Goal: Task Accomplishment & Management: Manage account settings

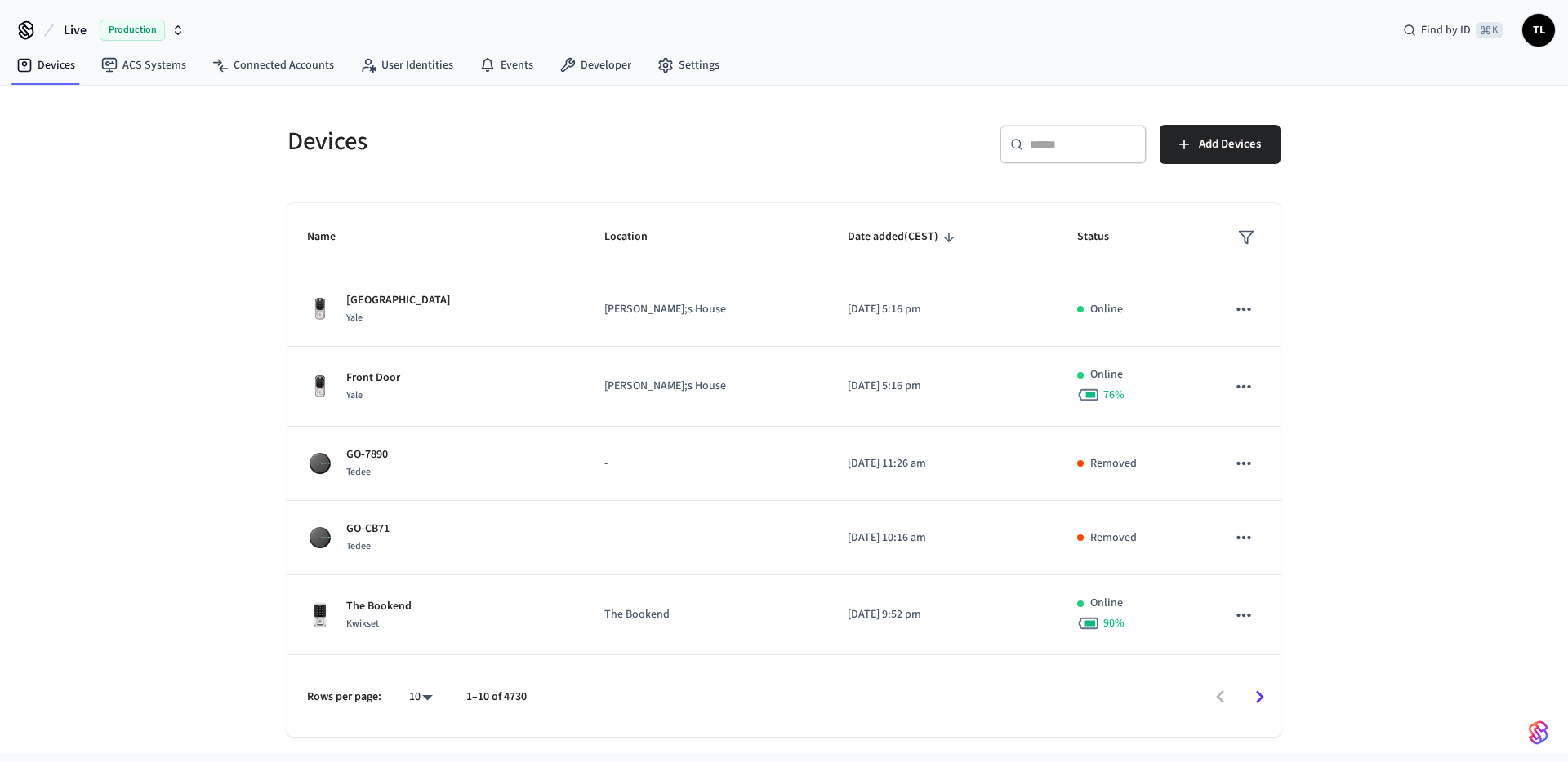
click at [81, 30] on span "Live" at bounding box center [75, 30] width 23 height 20
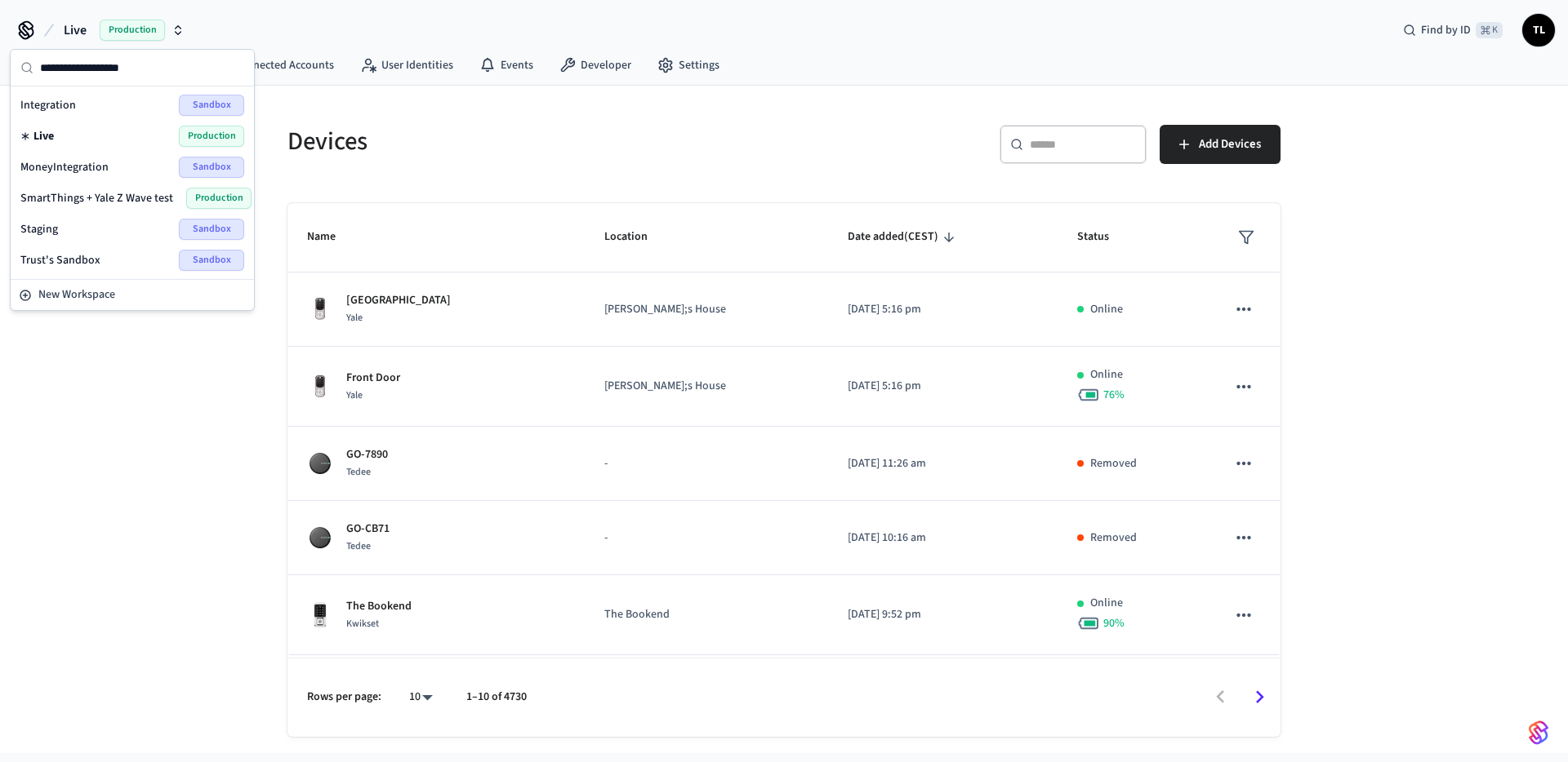
click at [76, 99] on div "Integration Sandbox" at bounding box center [133, 105] width 224 height 21
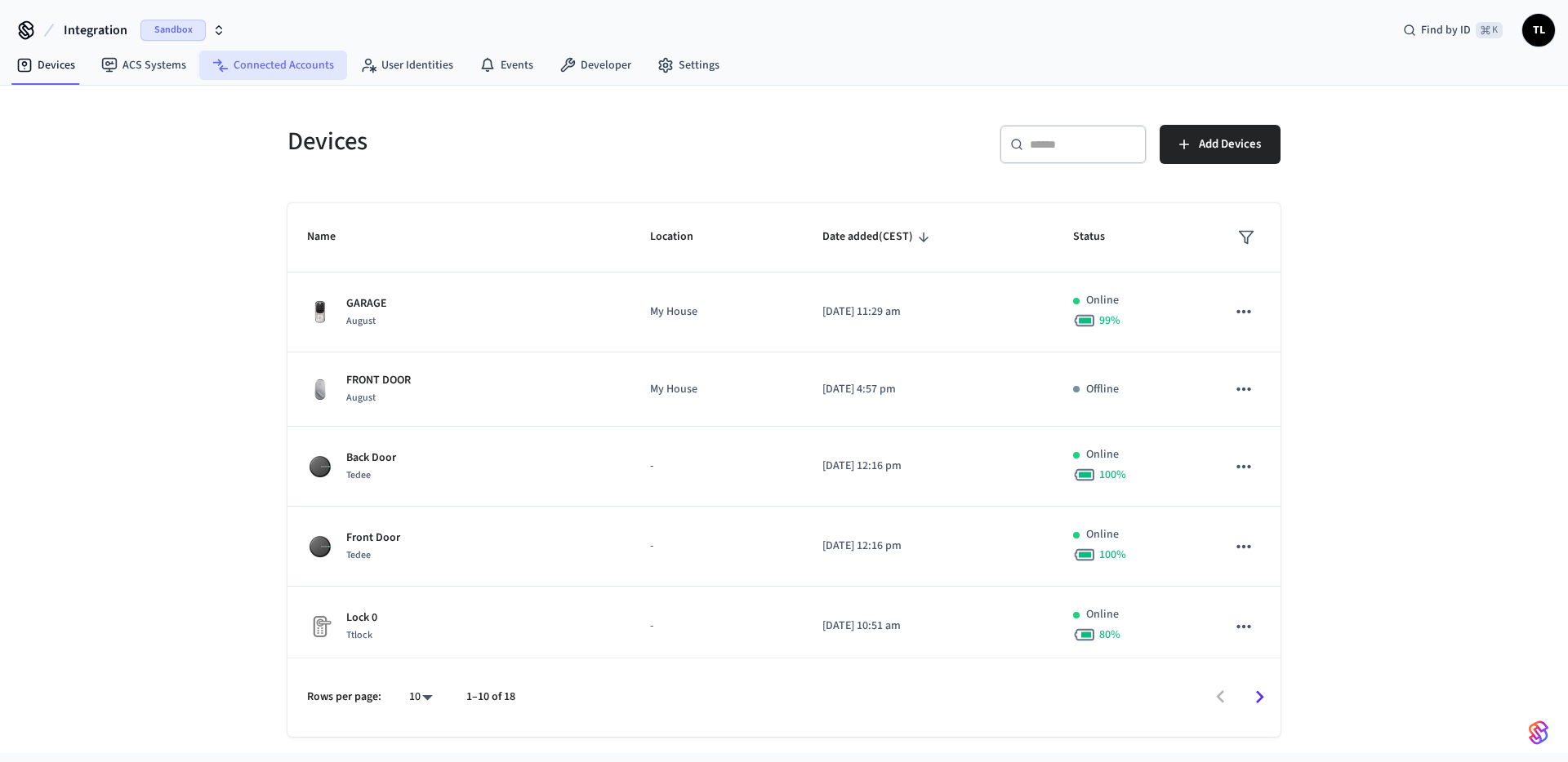
click at [292, 59] on link "Connected Accounts" at bounding box center [273, 65] width 148 height 30
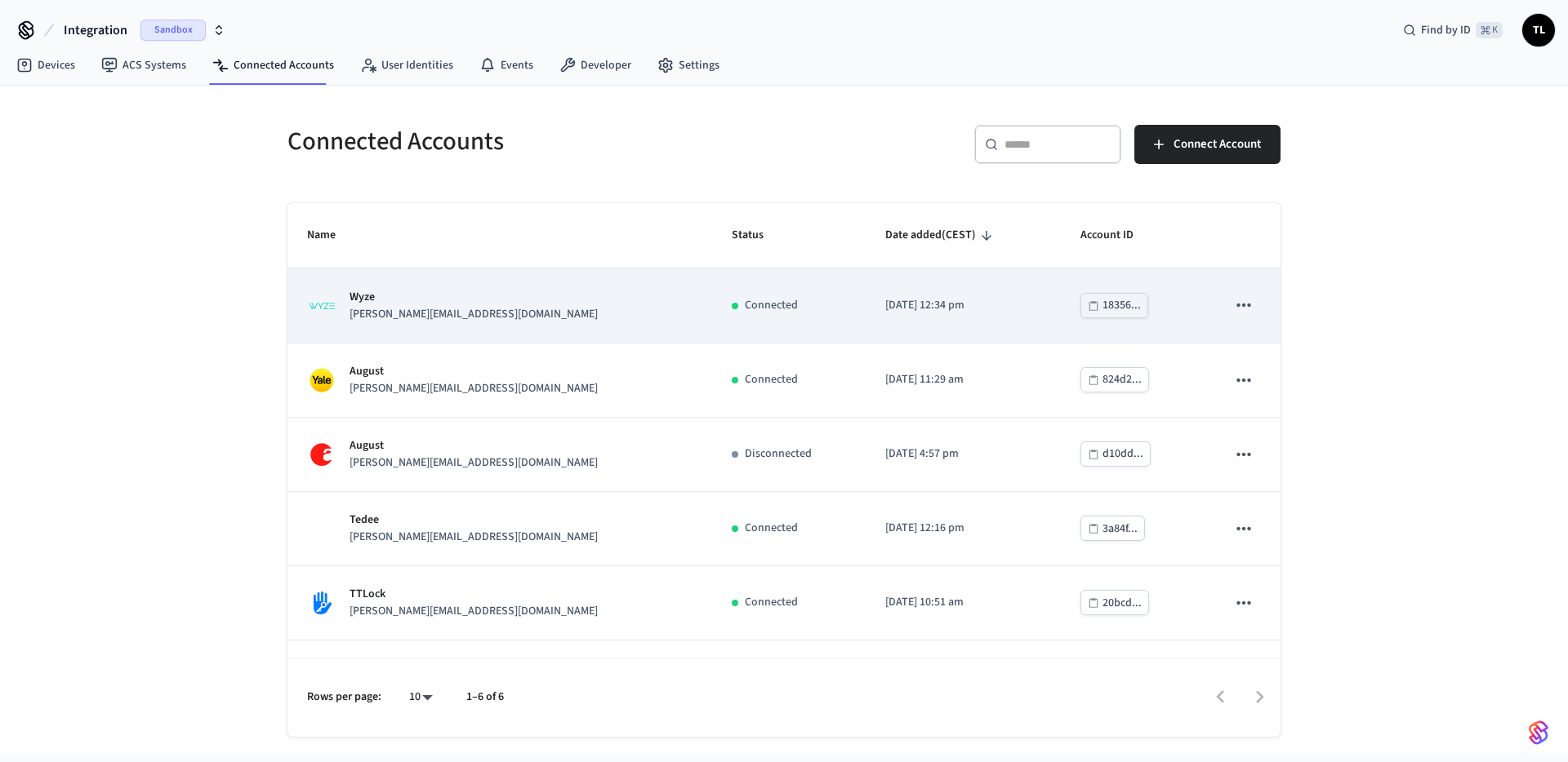
click at [1233, 301] on icon "sticky table" at bounding box center [1243, 305] width 21 height 21
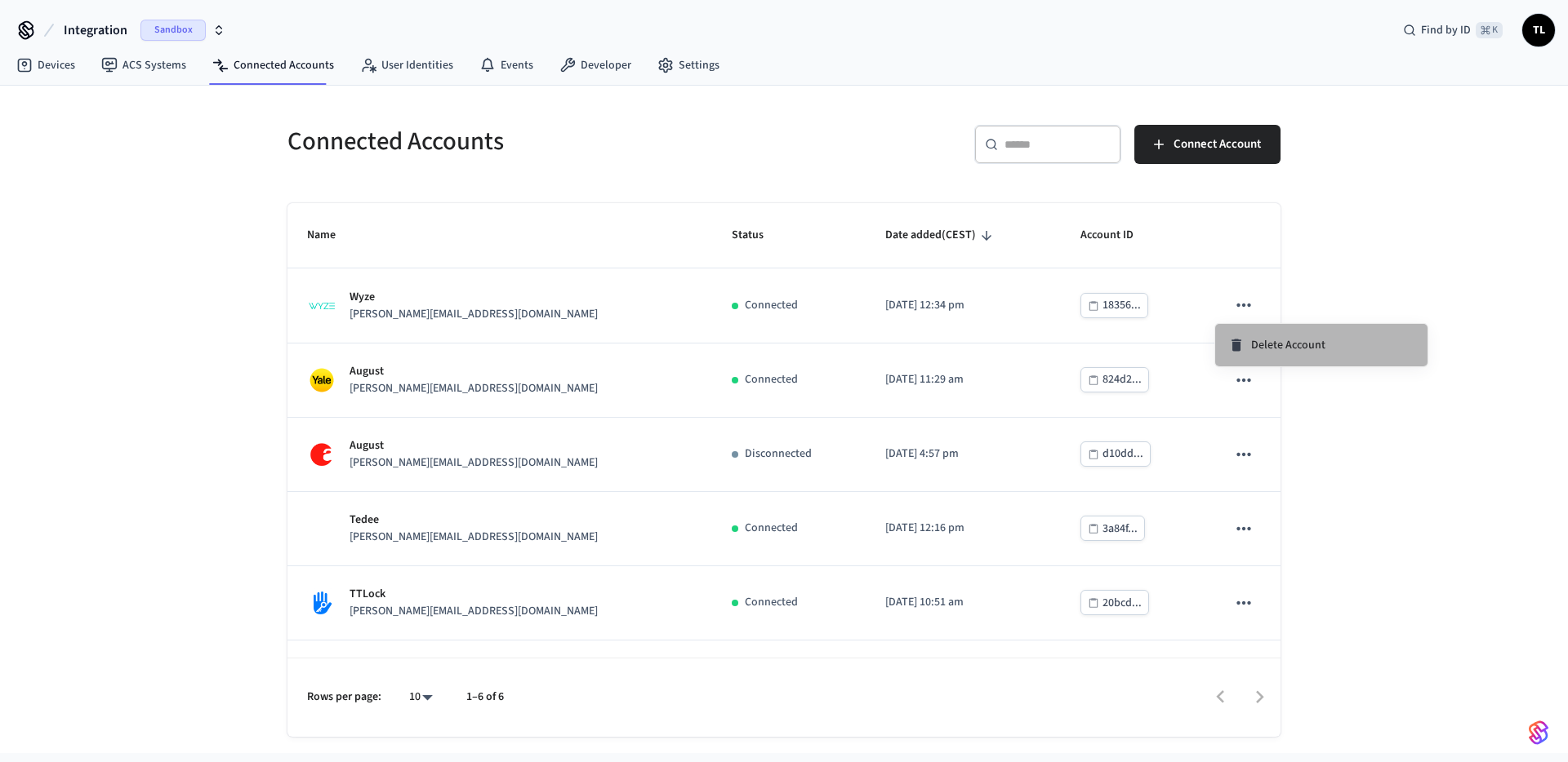
click at [1255, 340] on span "Delete Account" at bounding box center [1288, 345] width 75 height 16
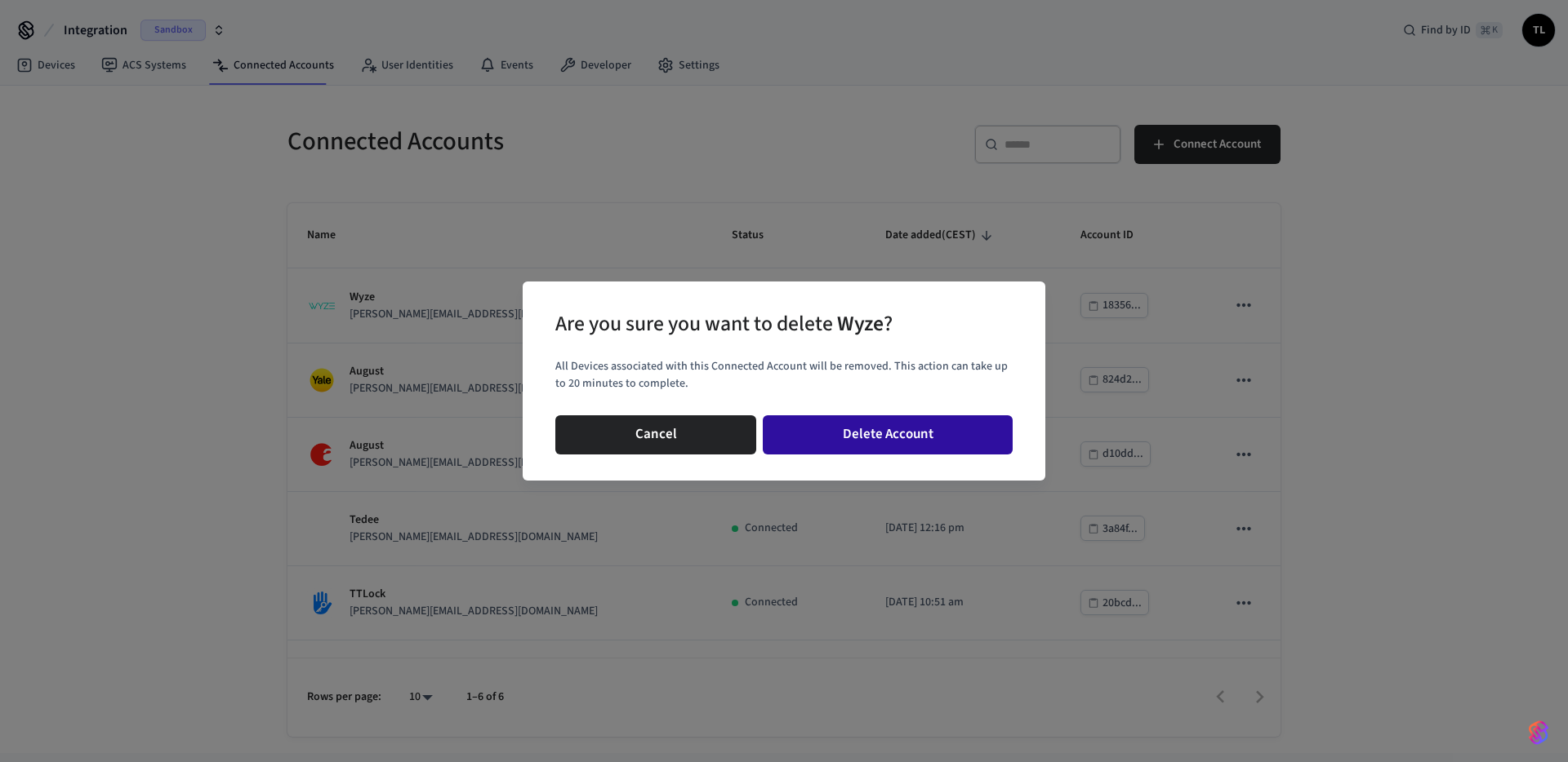
click at [893, 429] on button "Delete Account" at bounding box center [887, 435] width 250 height 39
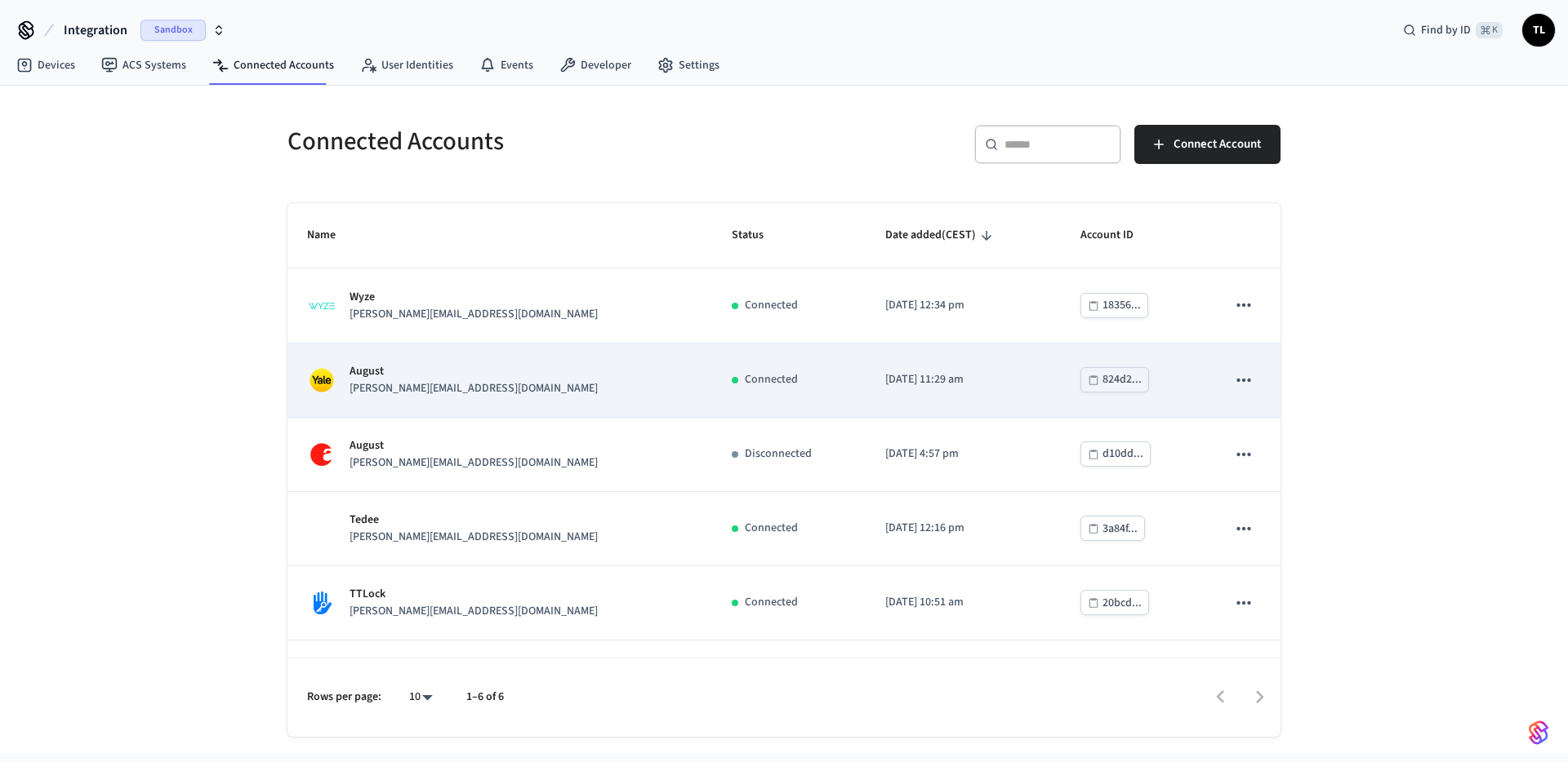
click at [1238, 378] on icon "sticky table" at bounding box center [1243, 380] width 21 height 21
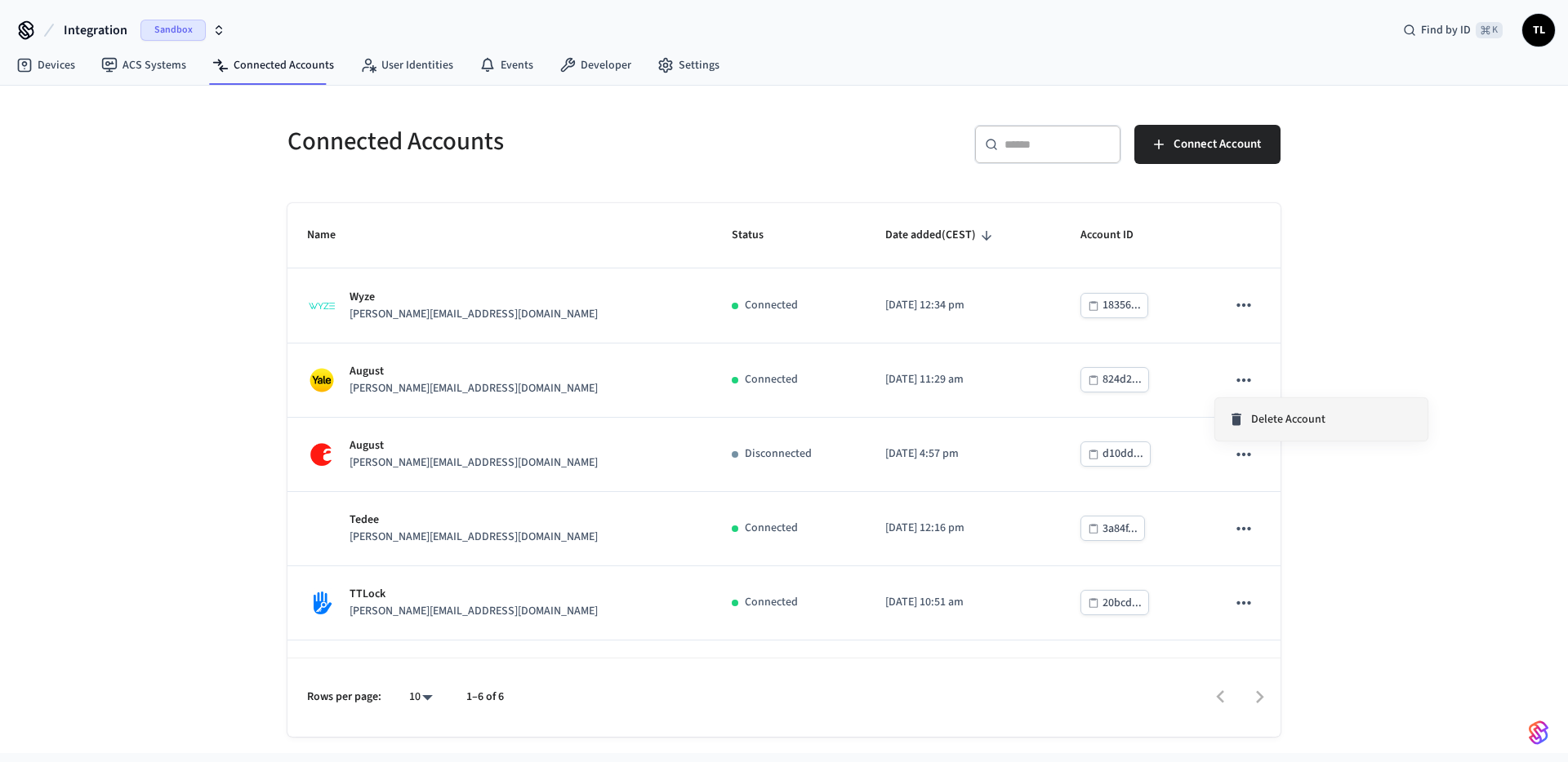
click at [1252, 419] on span "Delete Account" at bounding box center [1288, 419] width 75 height 16
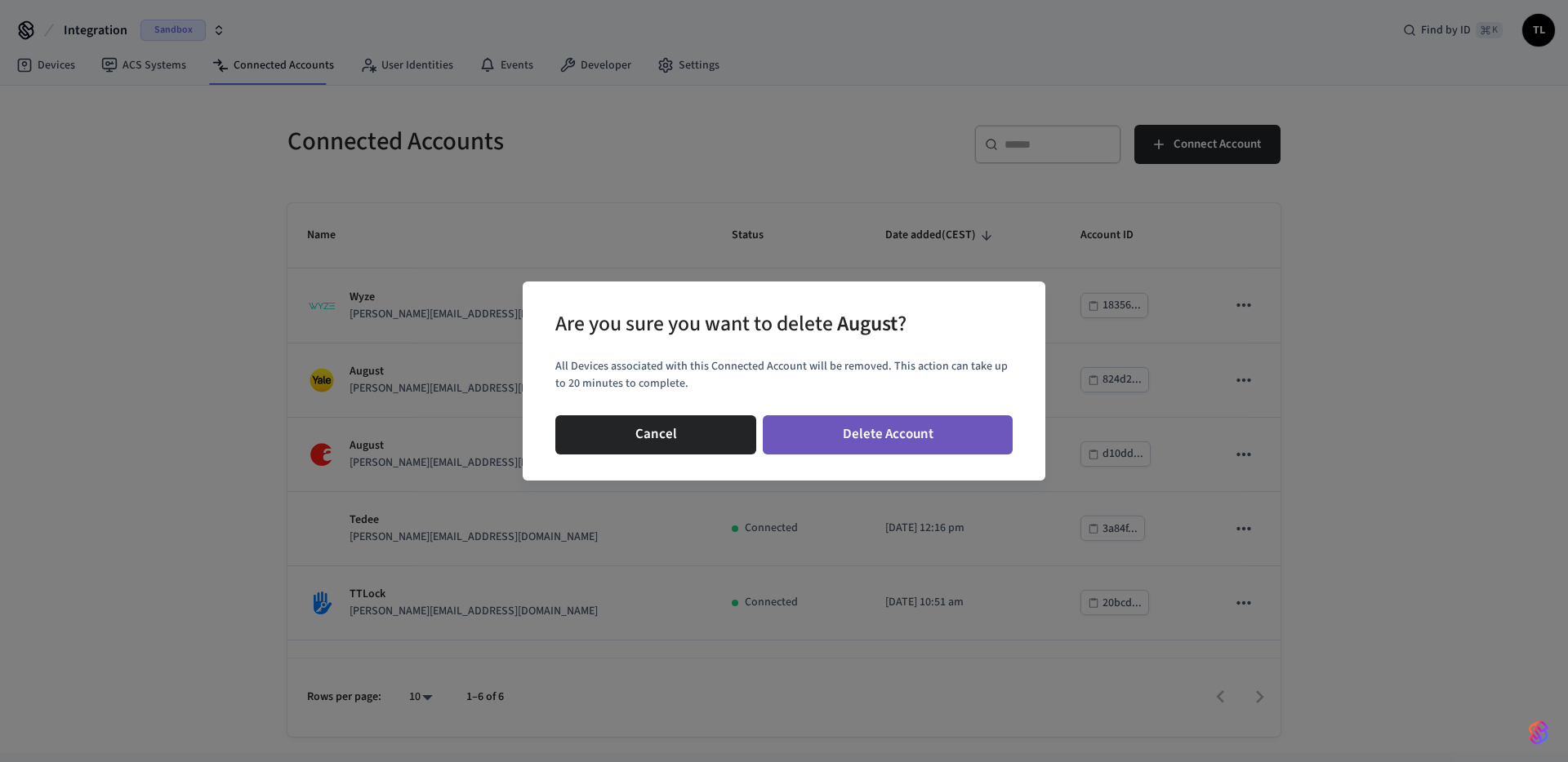
click at [965, 420] on button "Delete Account" at bounding box center [887, 435] width 250 height 39
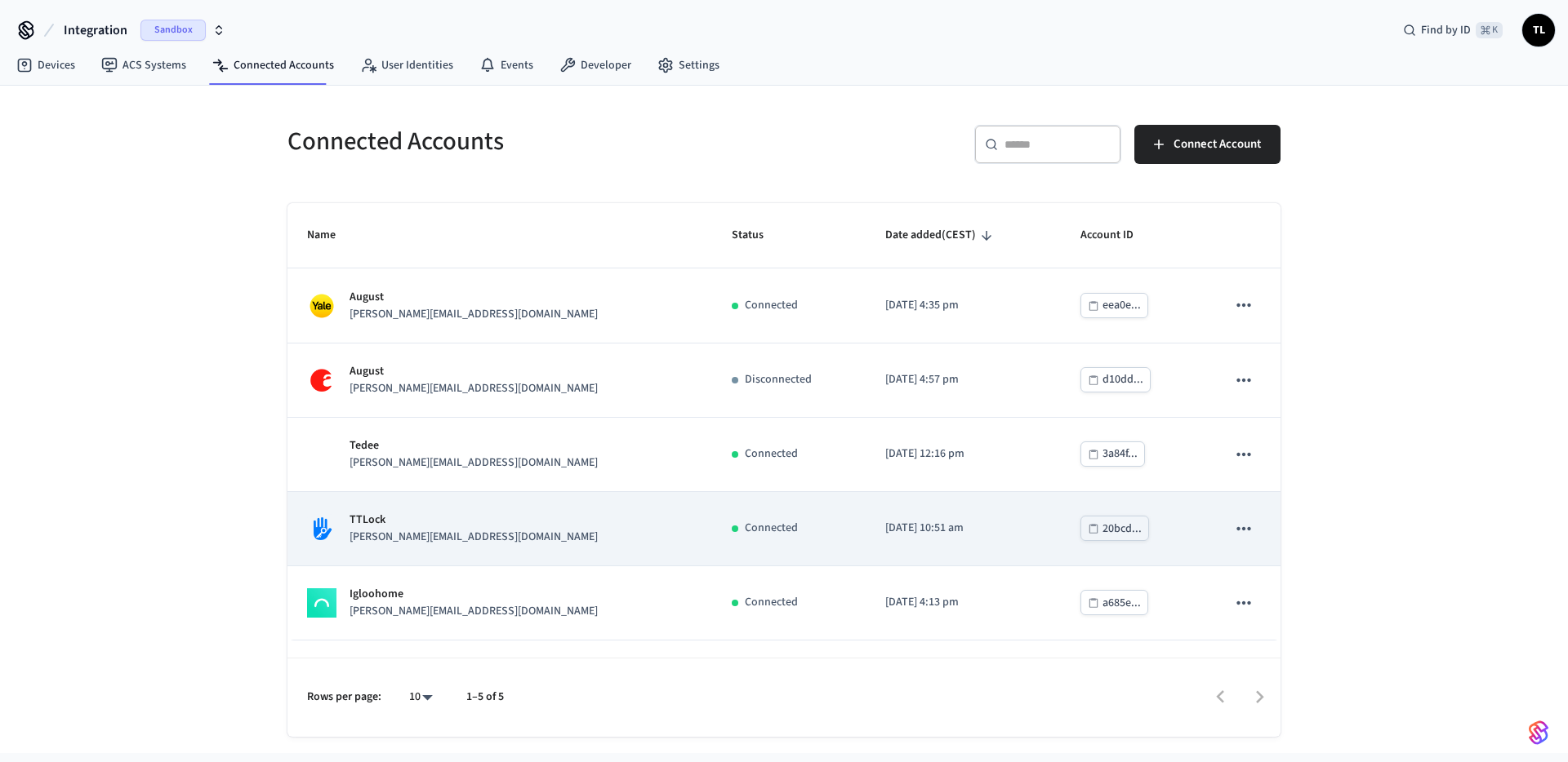
click at [1248, 529] on icon "sticky table" at bounding box center [1243, 529] width 14 height 3
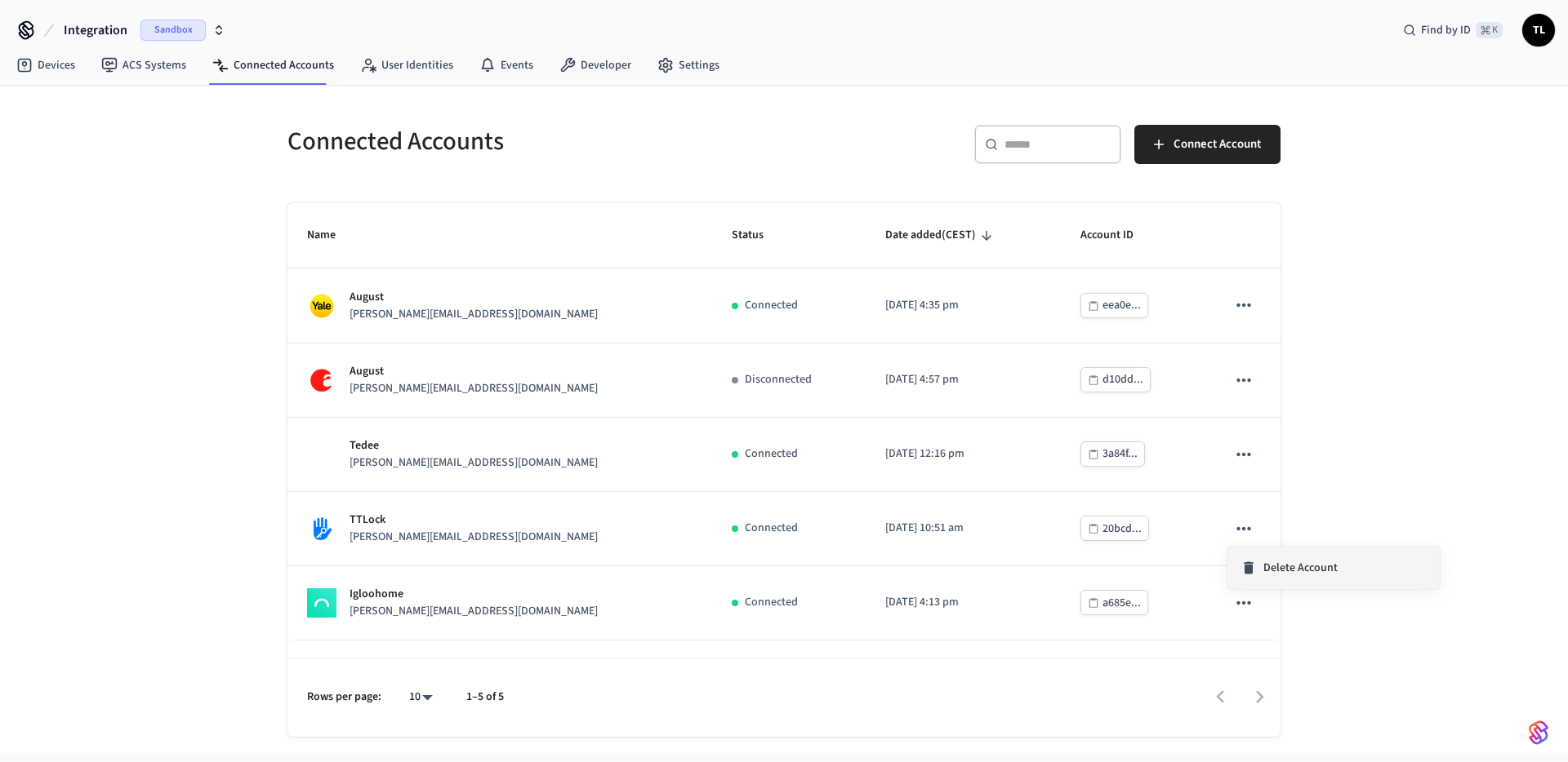
click at [1260, 575] on div "Delete Account" at bounding box center [1289, 568] width 97 height 16
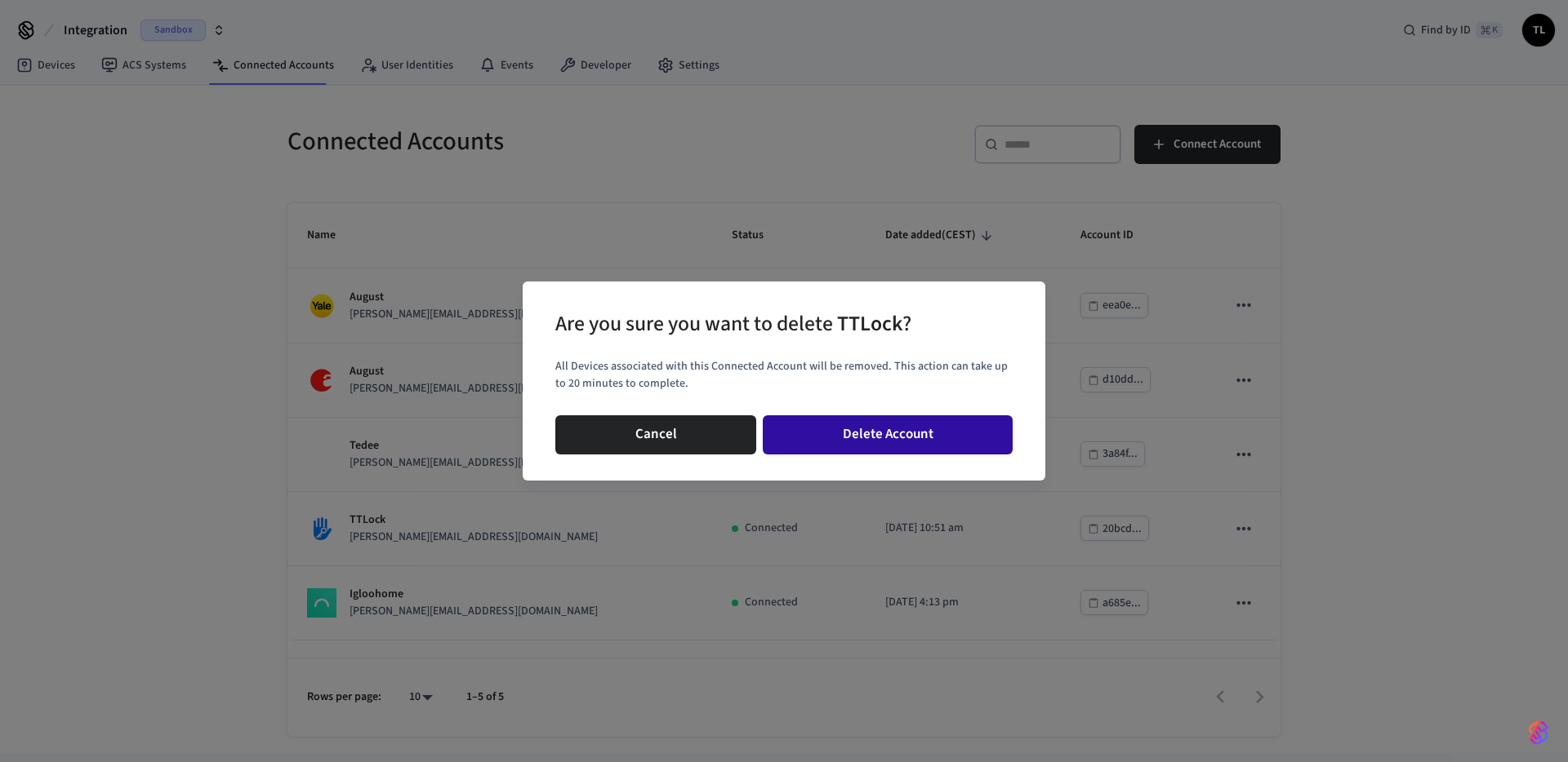
click at [907, 432] on button "Delete Account" at bounding box center [887, 435] width 250 height 39
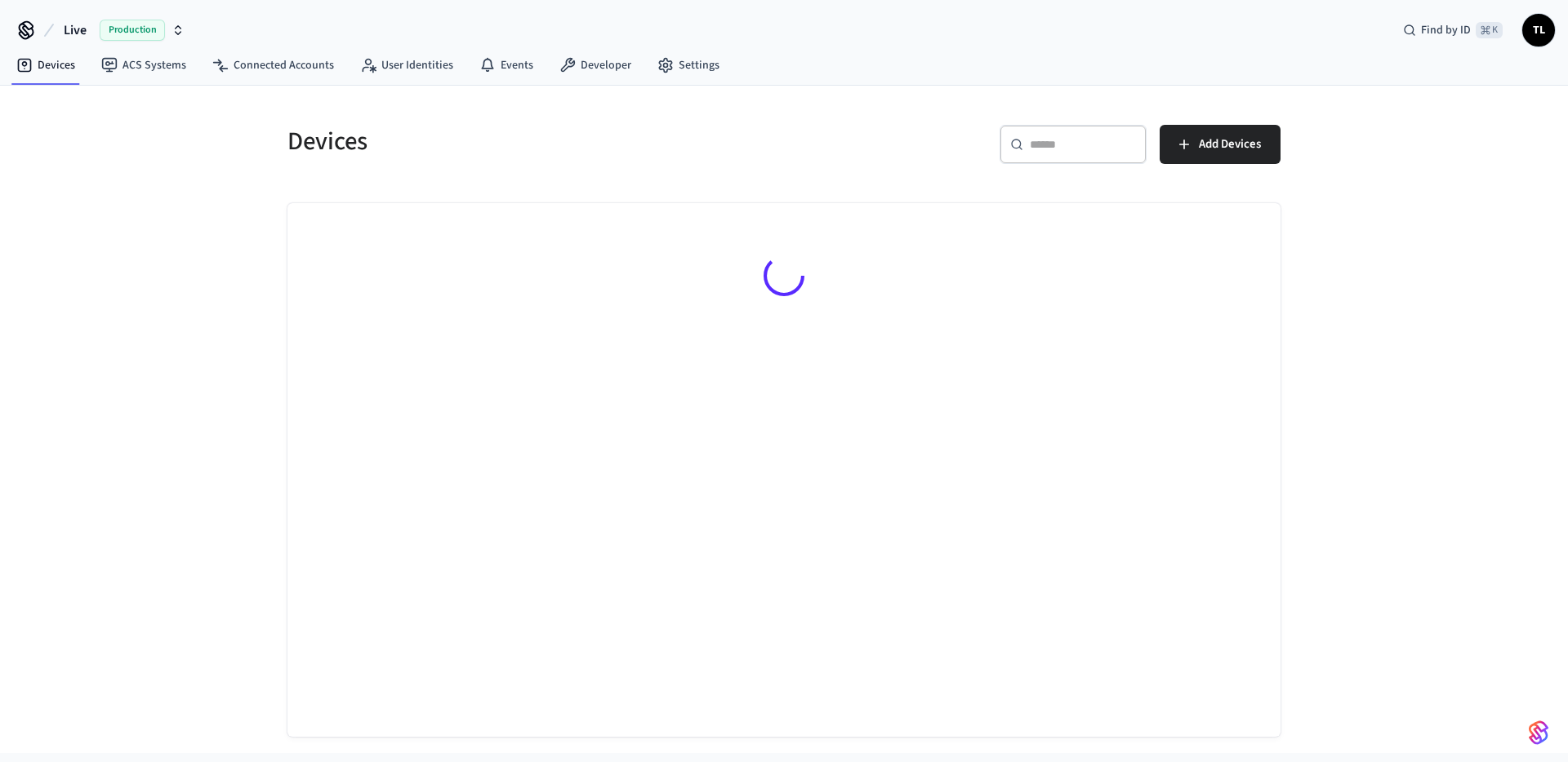
click at [71, 23] on span "Live" at bounding box center [75, 30] width 23 height 20
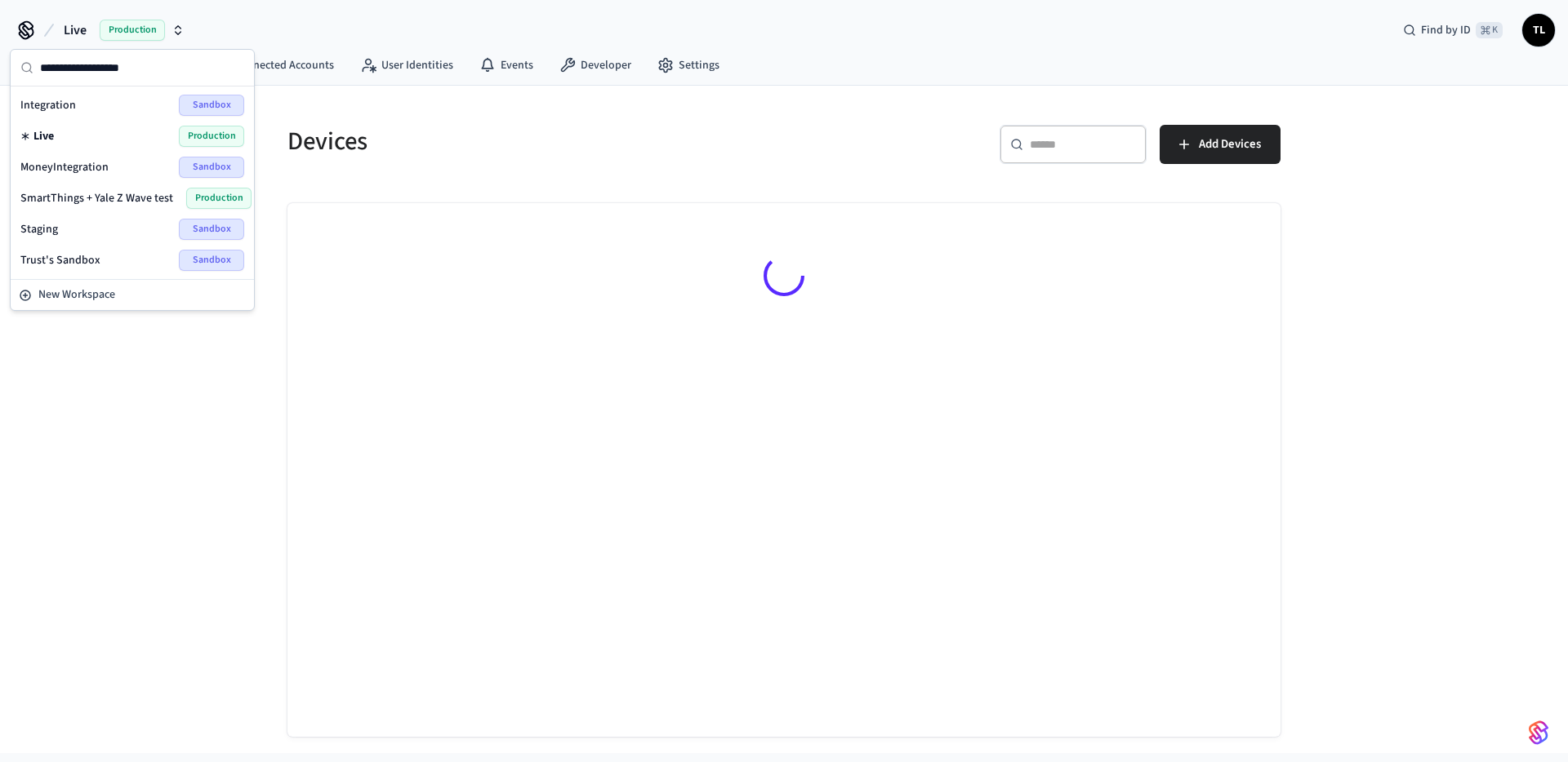
click at [82, 104] on div "Integration Sandbox" at bounding box center [133, 105] width 224 height 21
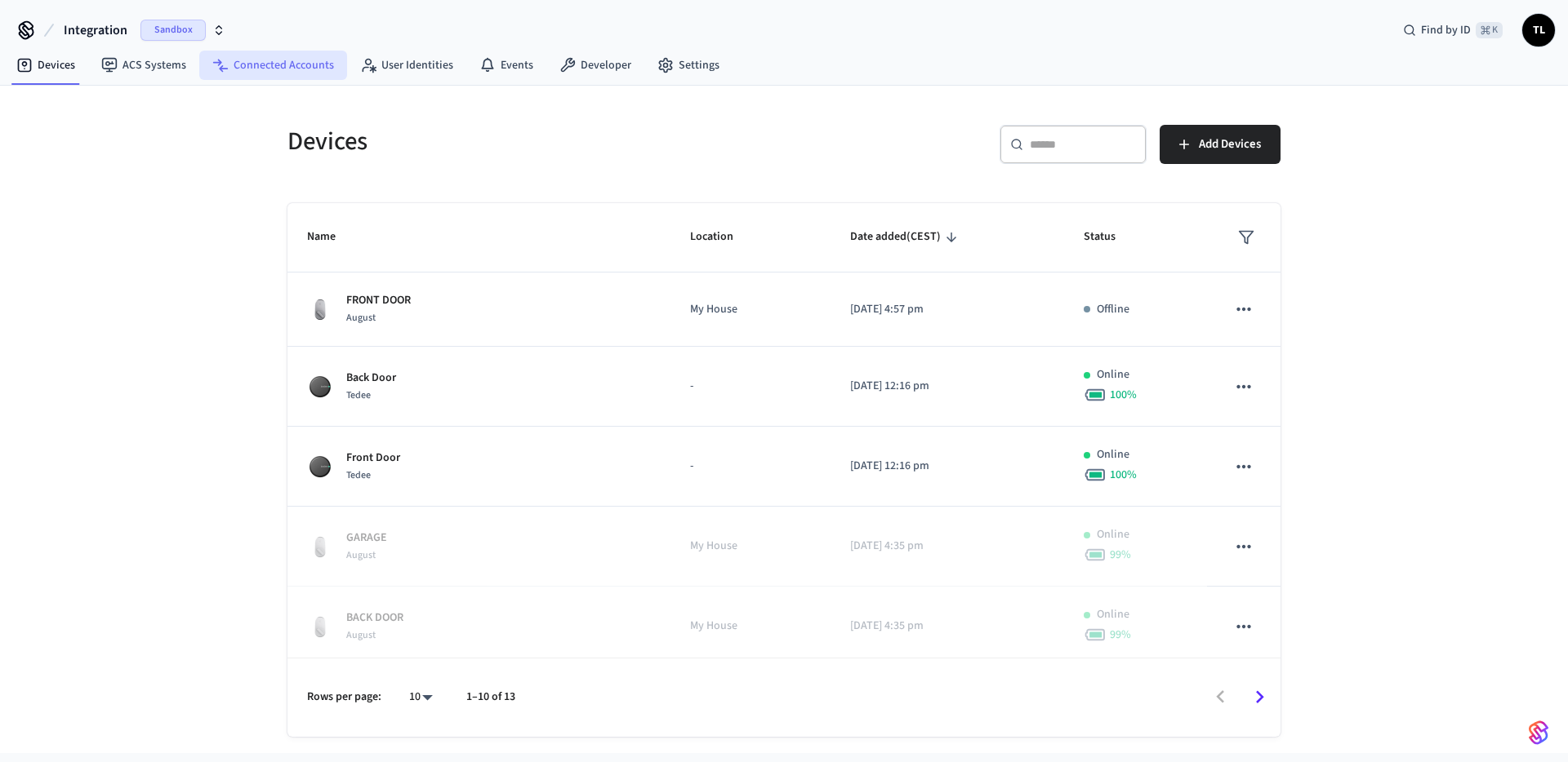
click at [304, 60] on link "Connected Accounts" at bounding box center [273, 65] width 148 height 30
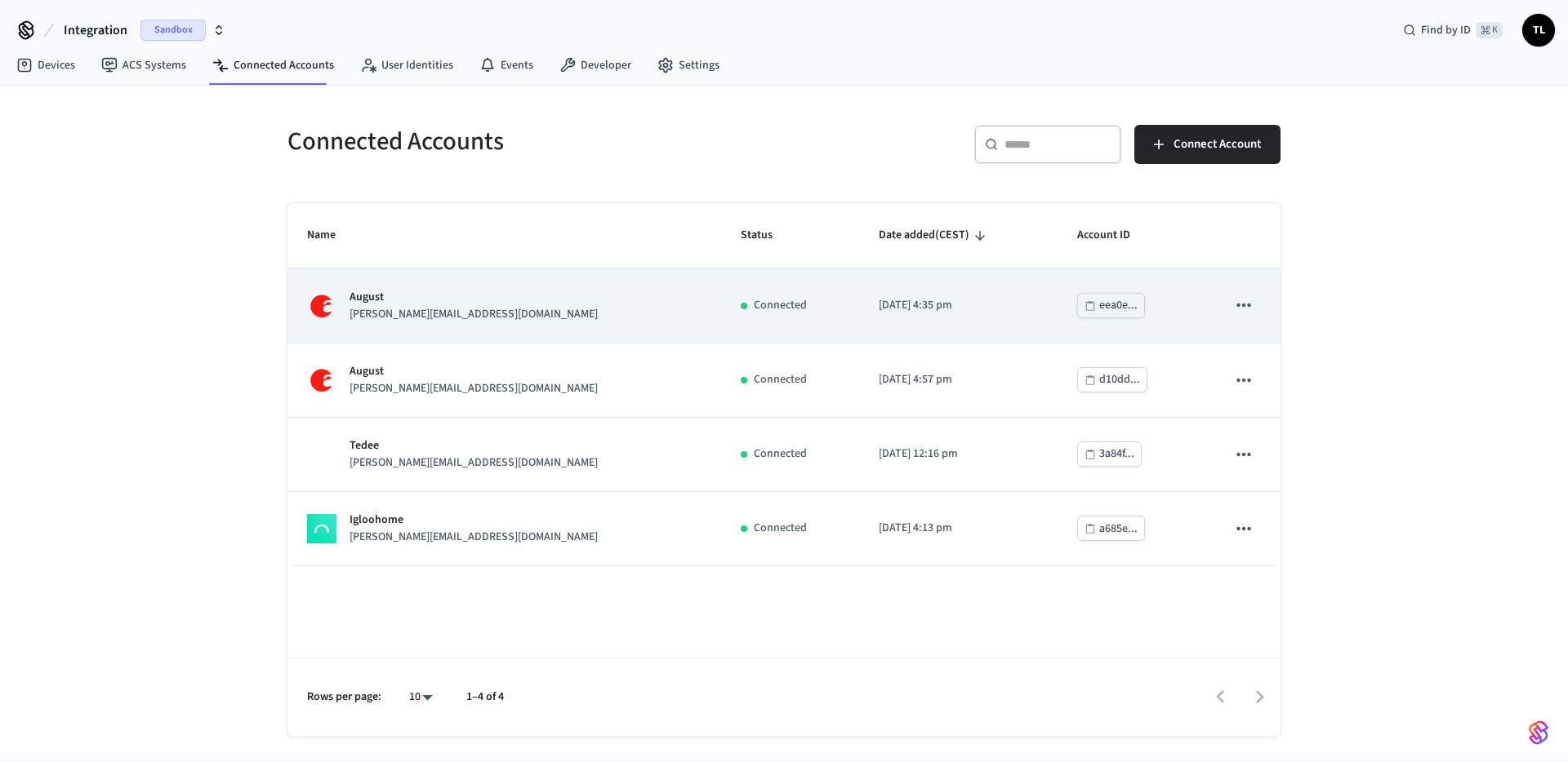
click at [1239, 303] on icon "sticky table" at bounding box center [1243, 305] width 21 height 21
click at [1242, 305] on icon "sticky table" at bounding box center [1243, 305] width 14 height 3
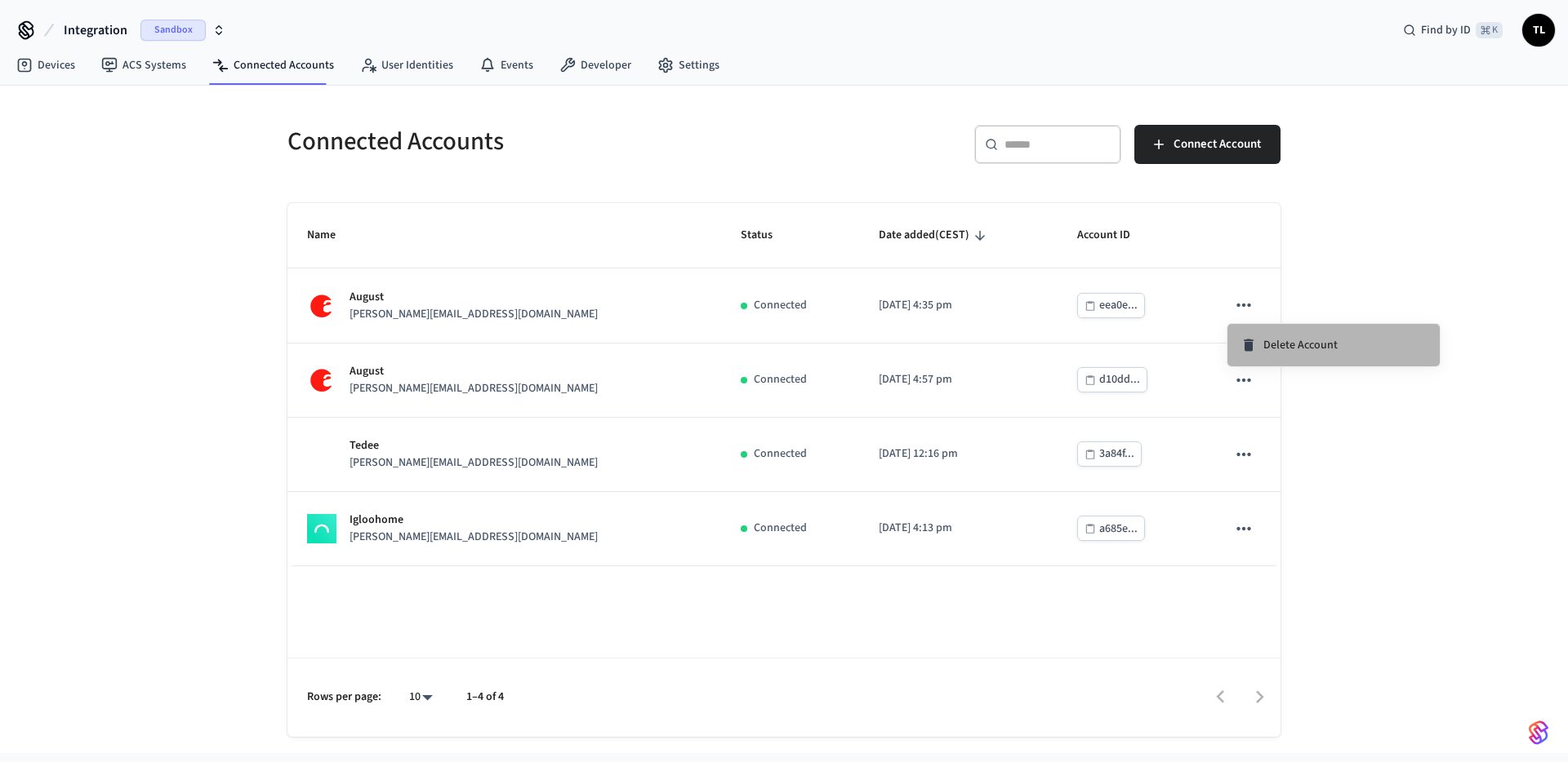
click at [1265, 350] on span "Delete Account" at bounding box center [1301, 345] width 75 height 16
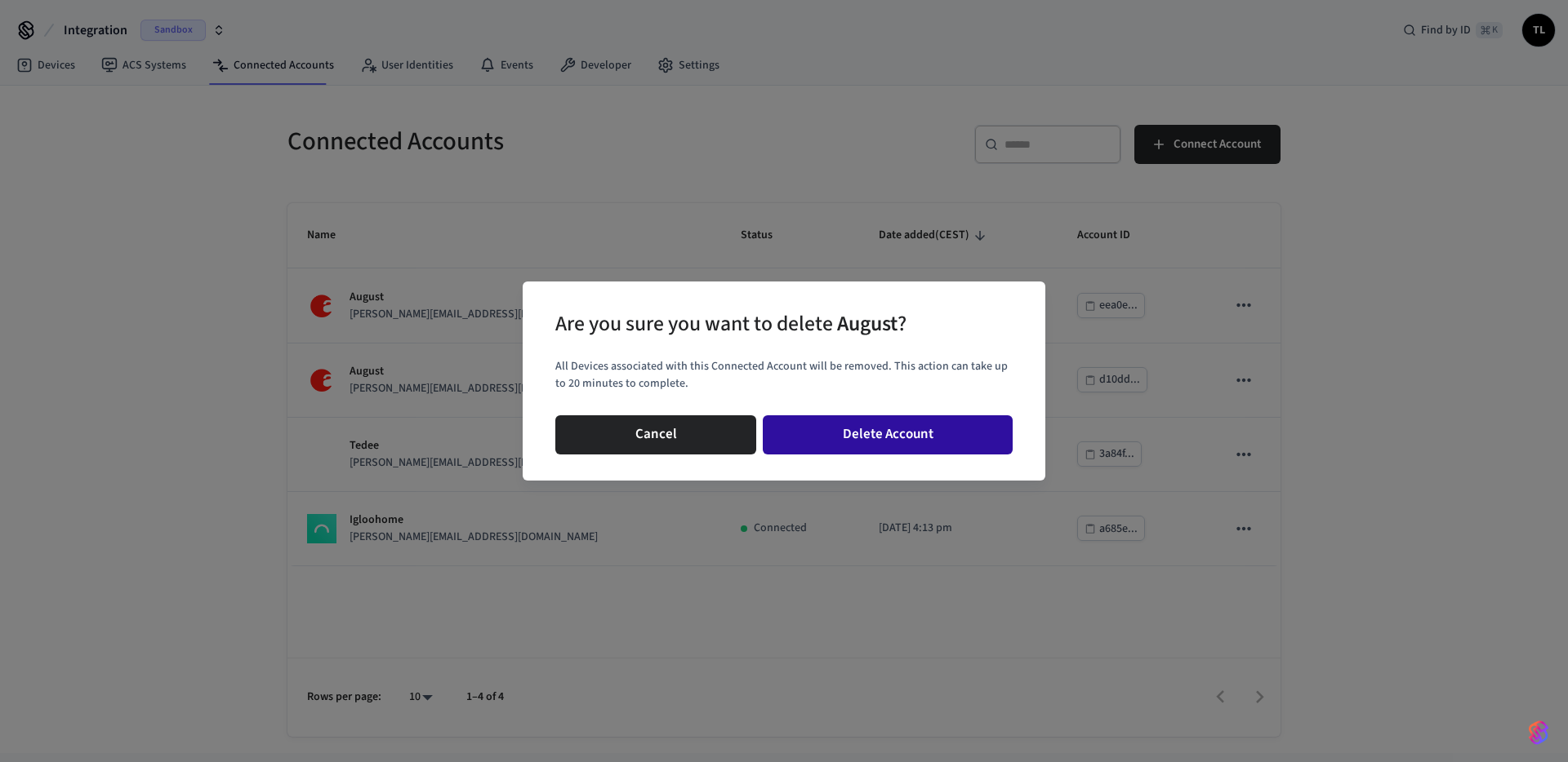
click at [926, 437] on button "Delete Account" at bounding box center [887, 435] width 250 height 39
